Goal: Book appointment/travel/reservation

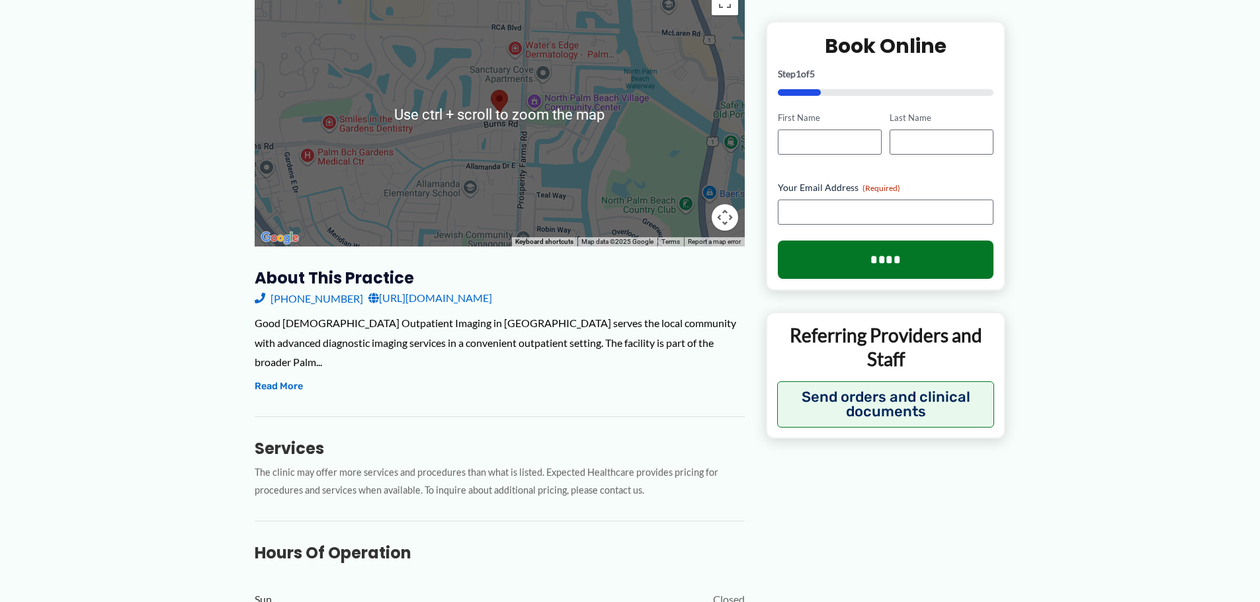
scroll to position [265, 0]
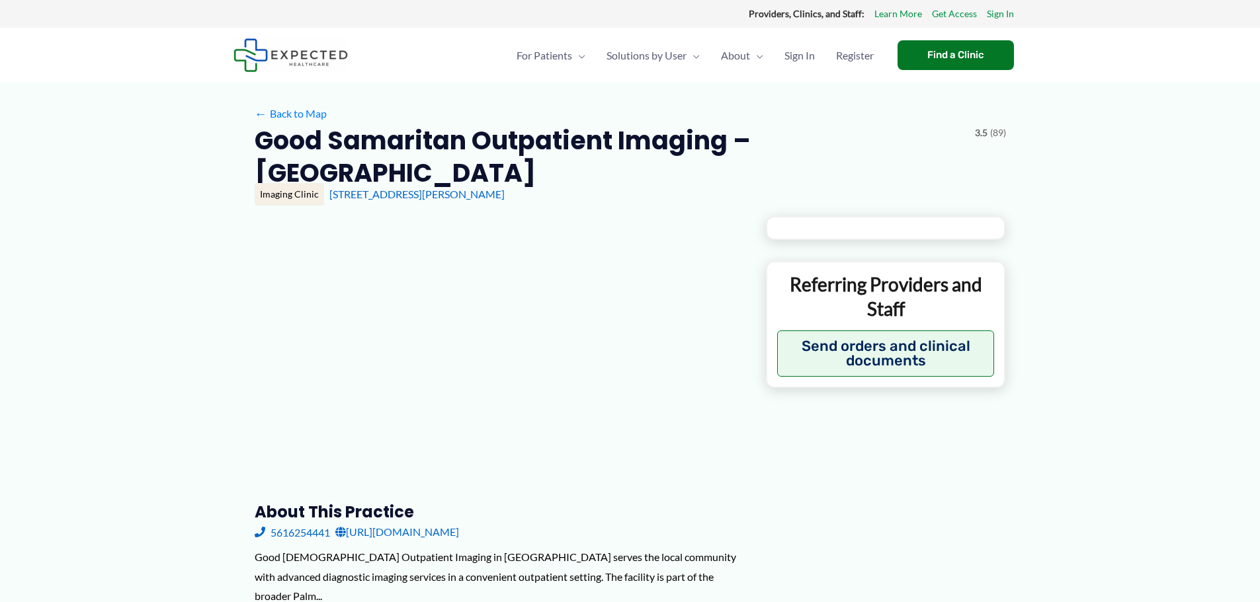
type input "**********"
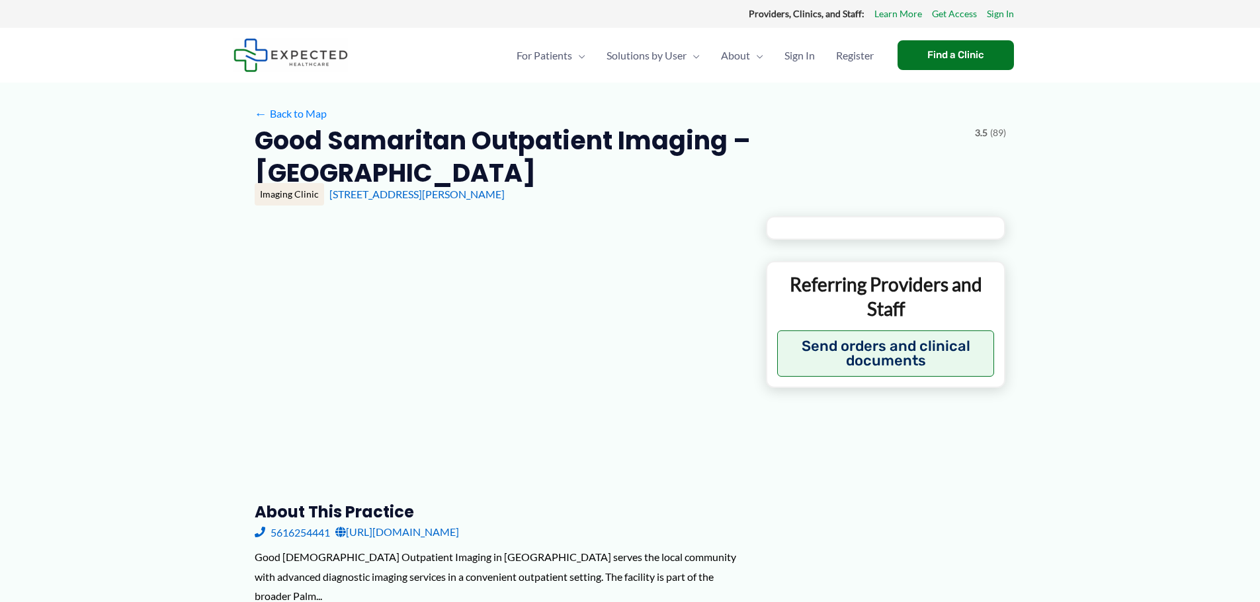
type input "**********"
